Goal: Task Accomplishment & Management: Complete application form

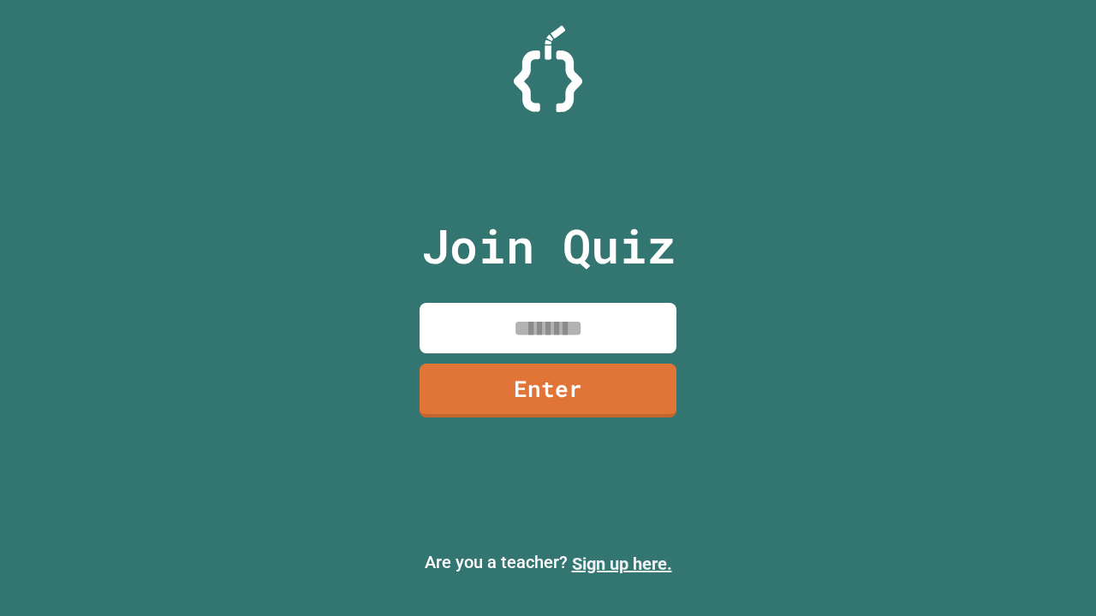
click at [621, 564] on link "Sign up here." at bounding box center [622, 564] width 100 height 21
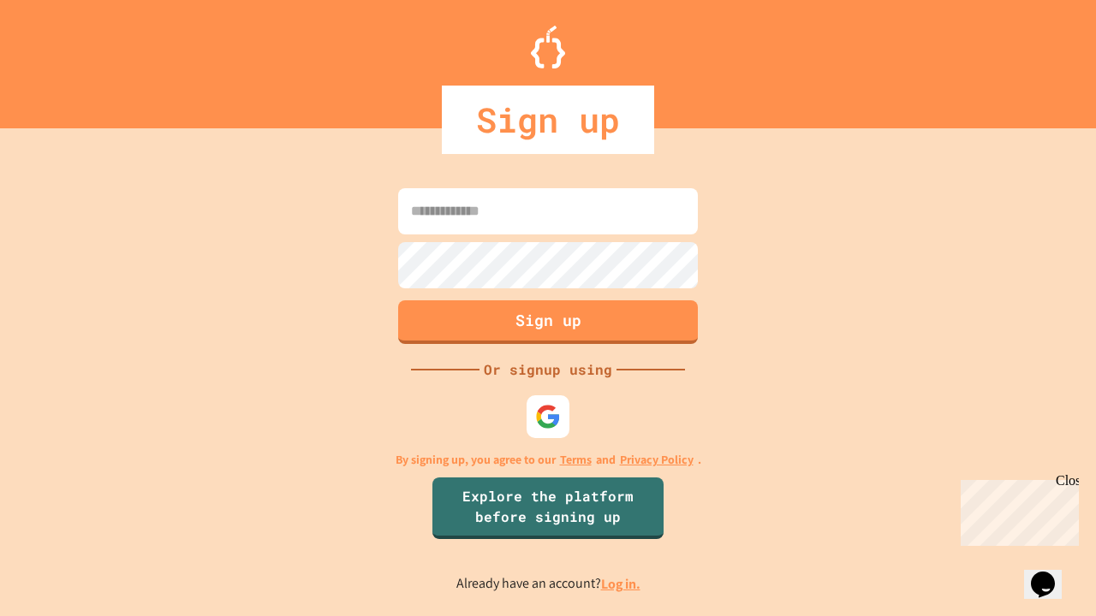
click at [621, 584] on link "Log in." at bounding box center [620, 584] width 39 height 18
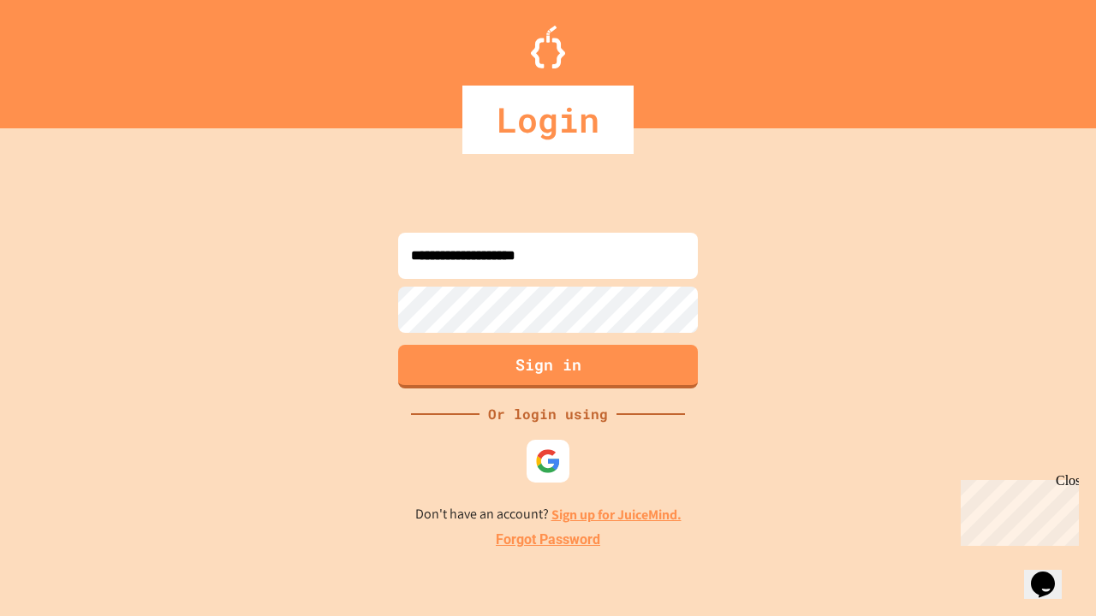
type input "**********"
